Goal: Task Accomplishment & Management: Use online tool/utility

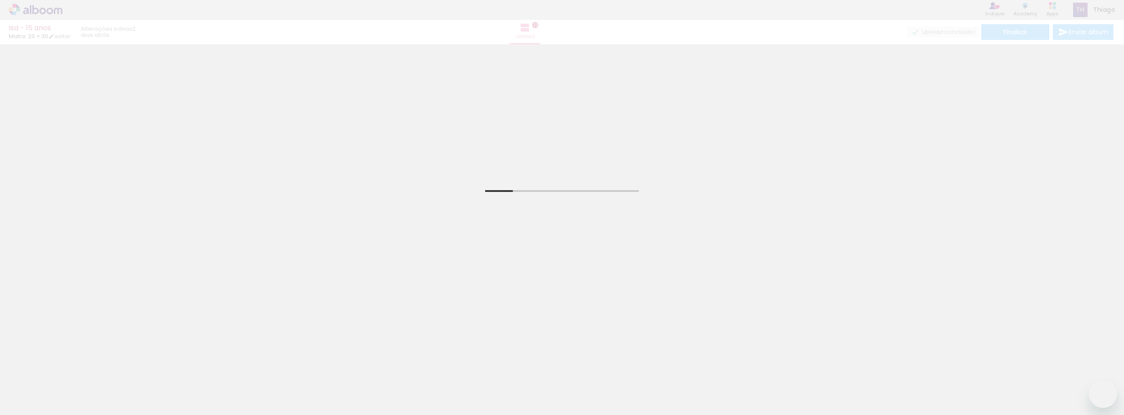
click at [32, 9] on div "Isa - 15 anos Matrix: 20 × 30 editar 2 dias atrás. Lâminas 22 Finalizar Enviar …" at bounding box center [562, 22] width 1124 height 44
click at [39, 3] on div "Isa - 15 anos Matrix: 20 × 30 editar 2 dias atrás. Lâminas 22 Finalizar Enviar …" at bounding box center [562, 22] width 1124 height 44
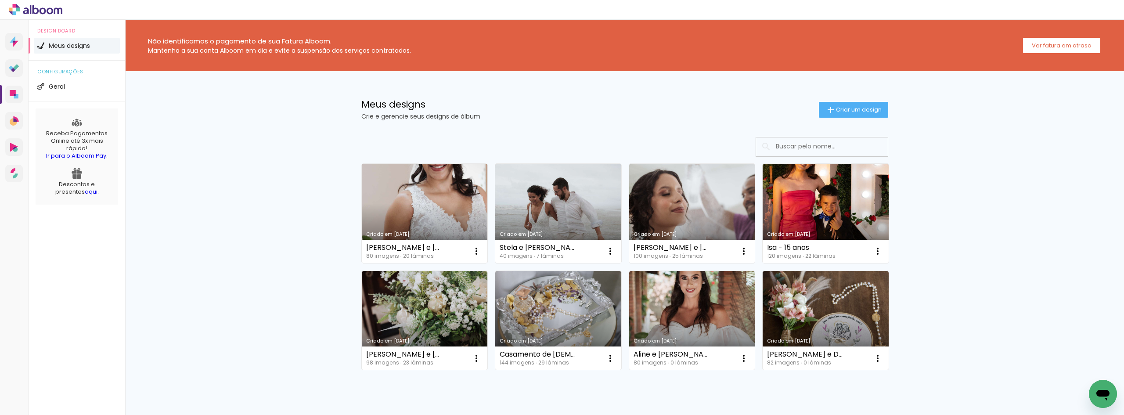
click at [424, 208] on link "Criado em [DATE]" at bounding box center [425, 213] width 126 height 99
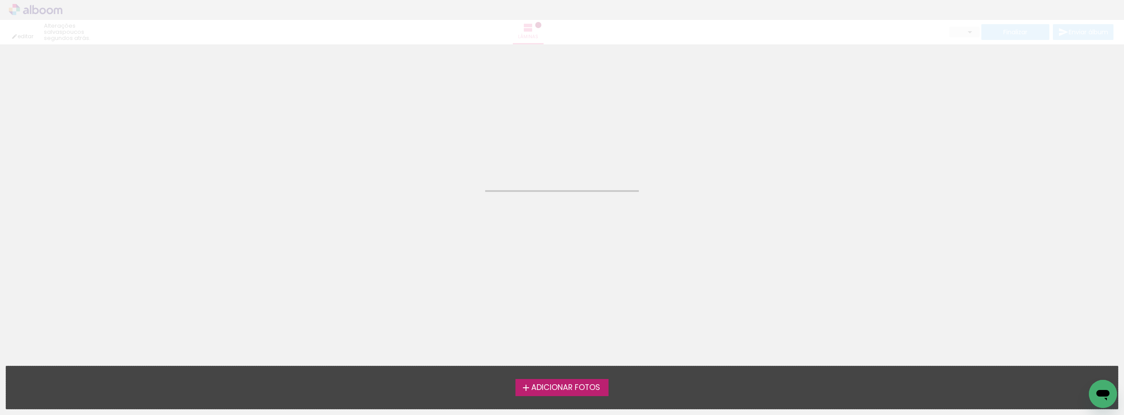
click at [1045, 180] on neon-animated-pages "Confirmar Cancelar" at bounding box center [562, 229] width 1124 height 371
